Goal: Transaction & Acquisition: Purchase product/service

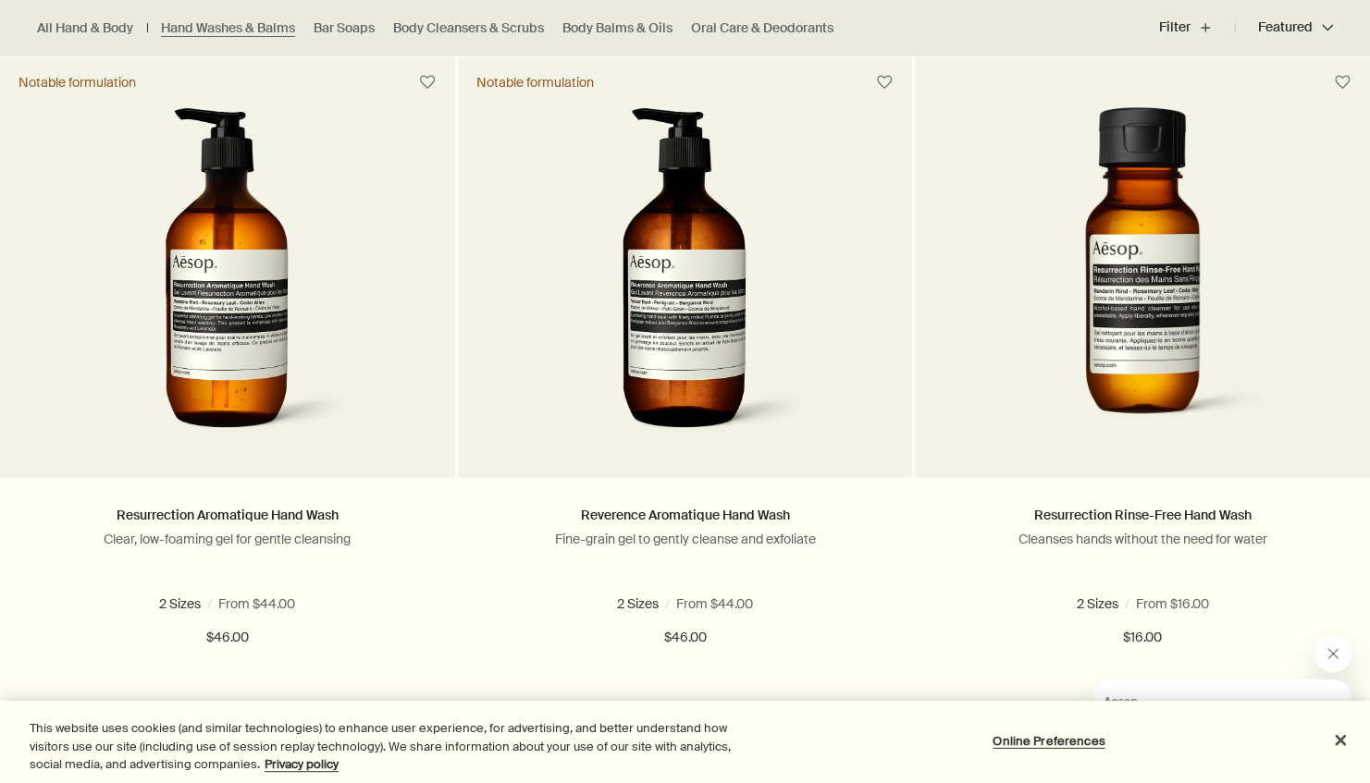
scroll to position [1208, 0]
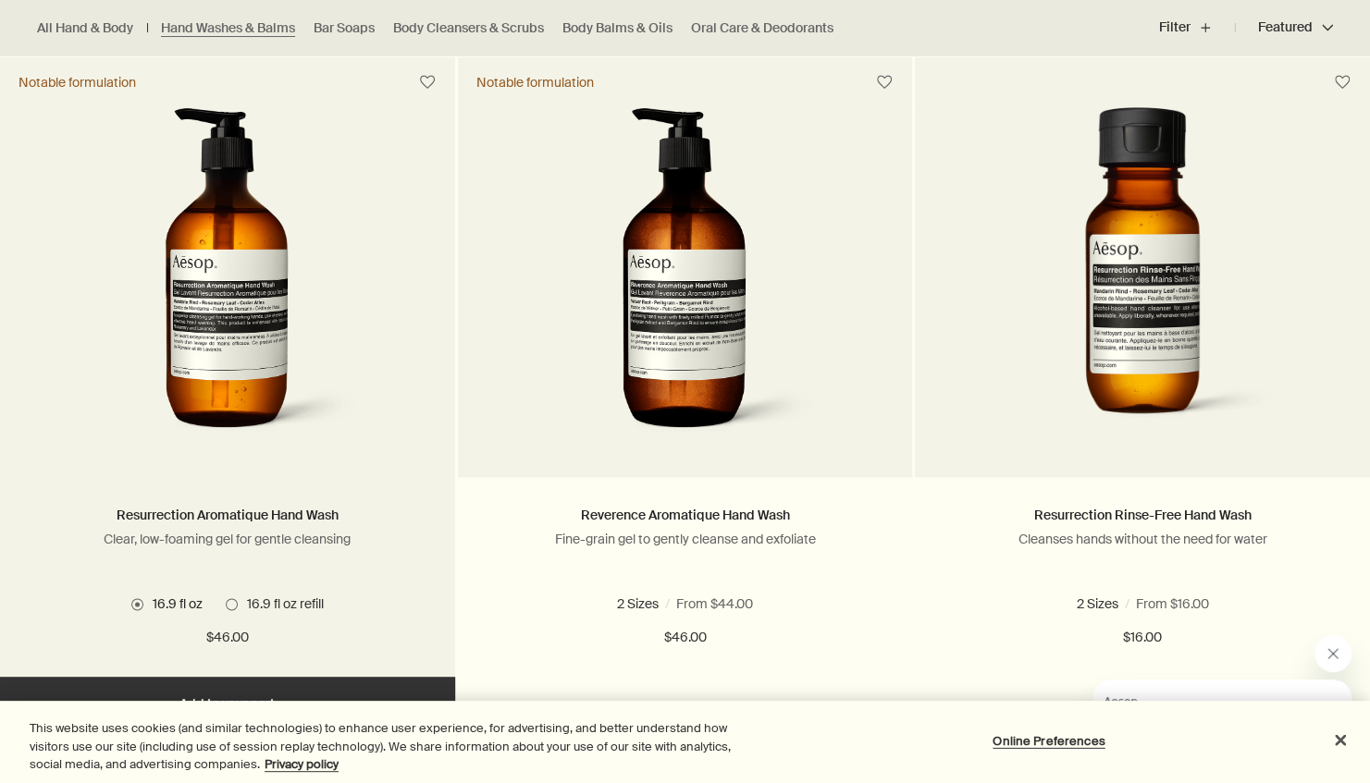
click at [259, 390] on img at bounding box center [228, 278] width 277 height 342
